Goal: Transaction & Acquisition: Subscribe to service/newsletter

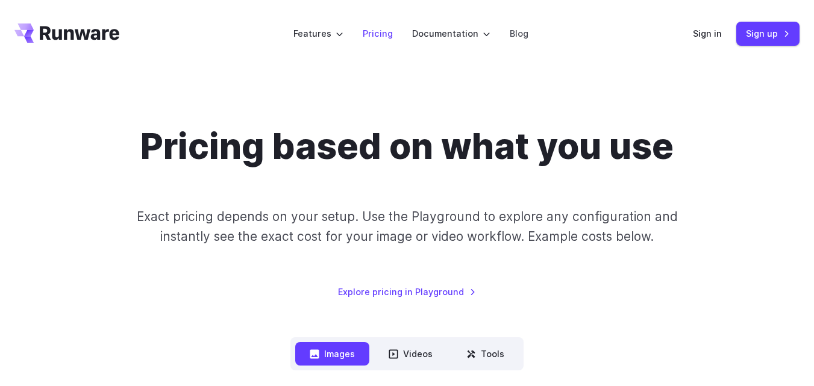
click at [383, 34] on link "Pricing" at bounding box center [378, 34] width 30 height 14
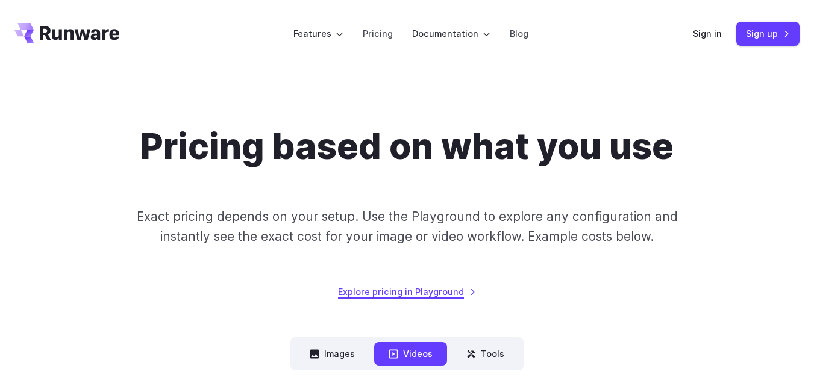
click at [401, 293] on link "Explore pricing in Playground" at bounding box center [407, 292] width 138 height 14
